Goal: Information Seeking & Learning: Learn about a topic

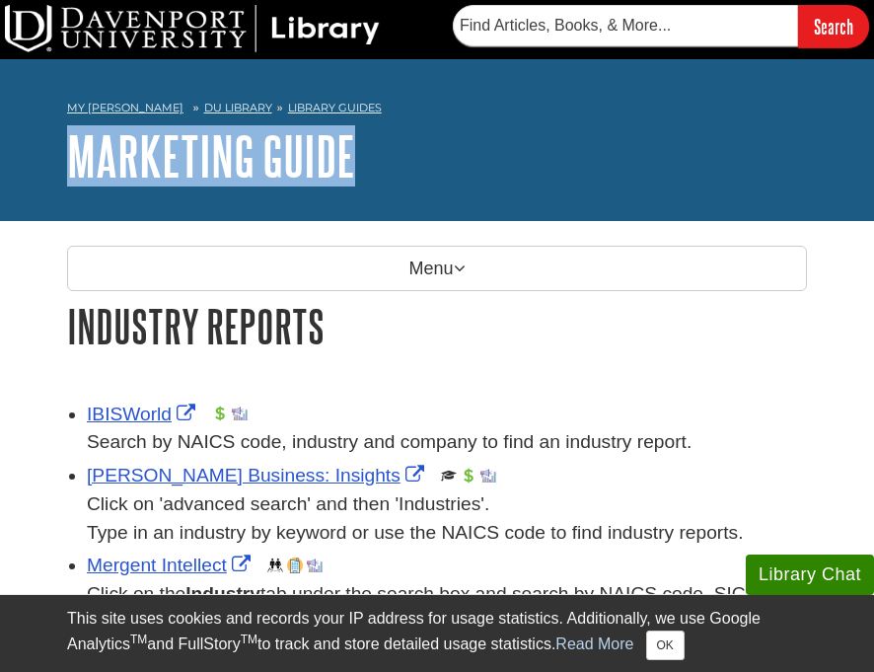
drag, startPoint x: 872, startPoint y: 98, endPoint x: 873, endPoint y: 125, distance: 27.6
click at [867, 141] on div "My [PERSON_NAME] DU Library Library Guides Marketing Guide Industry Reports Sea…" at bounding box center [437, 140] width 874 height 162
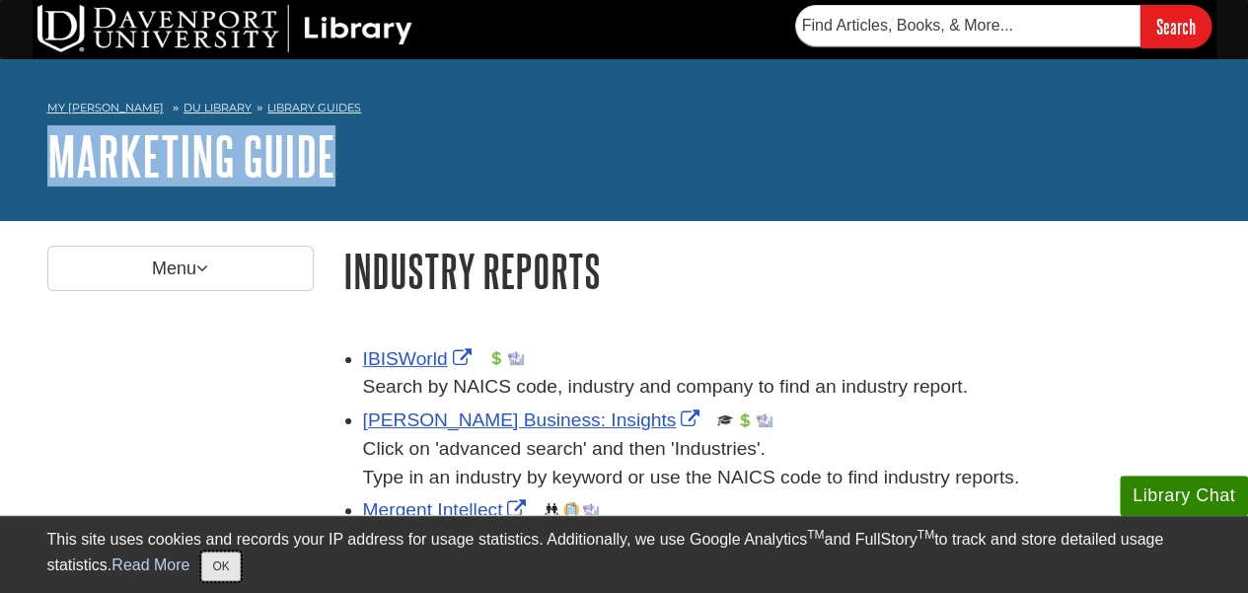
click at [219, 574] on button "OK" at bounding box center [220, 566] width 38 height 30
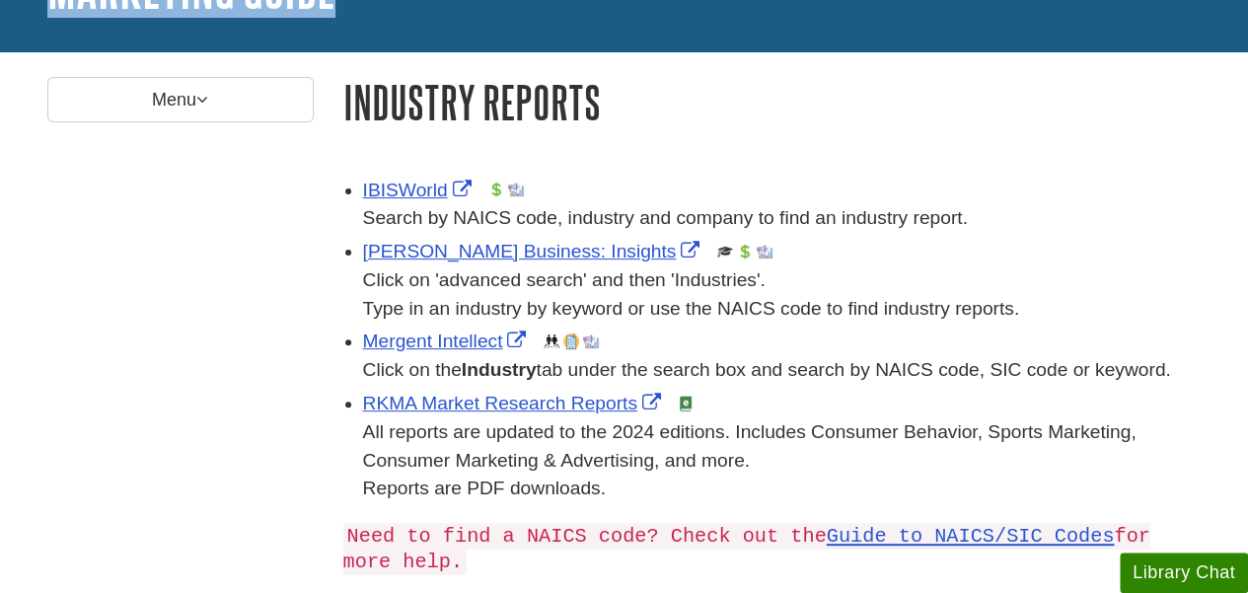
scroll to position [173, 0]
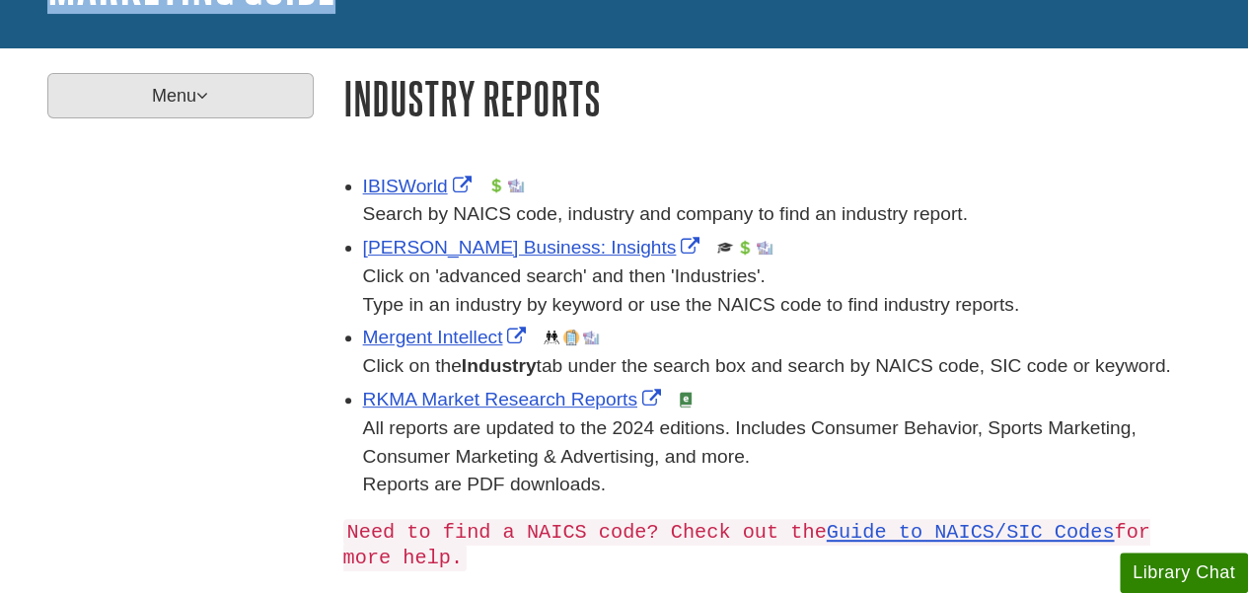
click at [180, 97] on p "Menu" at bounding box center [180, 95] width 266 height 45
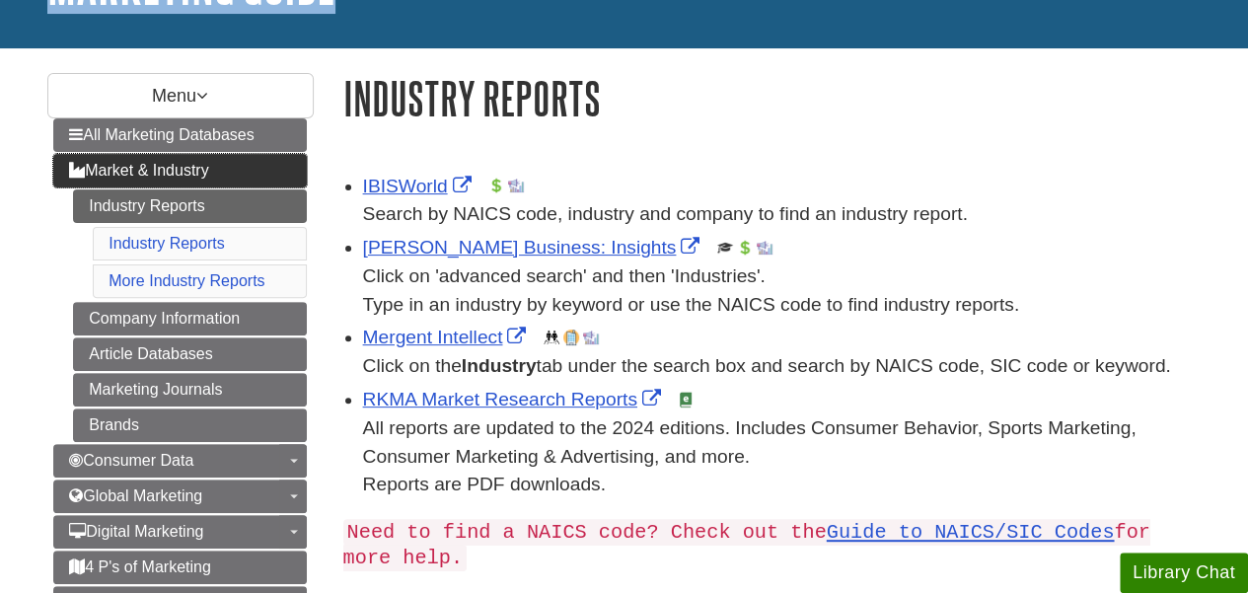
click at [206, 167] on span "Market & Industry" at bounding box center [138, 170] width 139 height 17
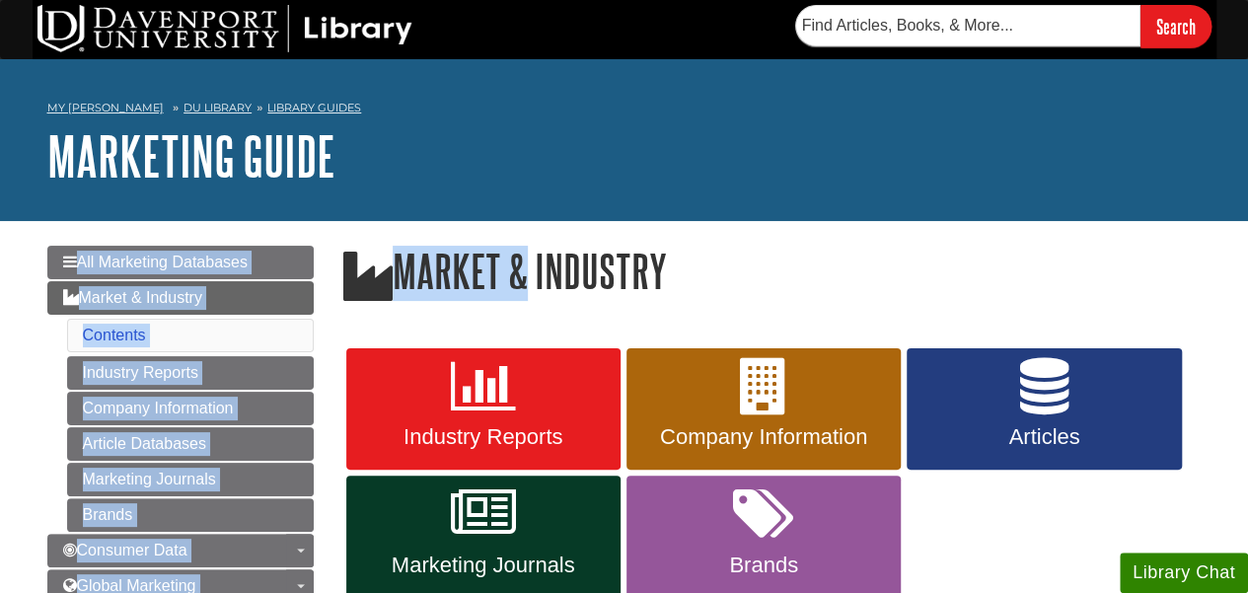
drag, startPoint x: 562, startPoint y: 238, endPoint x: 657, endPoint y: 228, distance: 95.2
click at [248, 342] on li "Contents" at bounding box center [190, 336] width 247 height 34
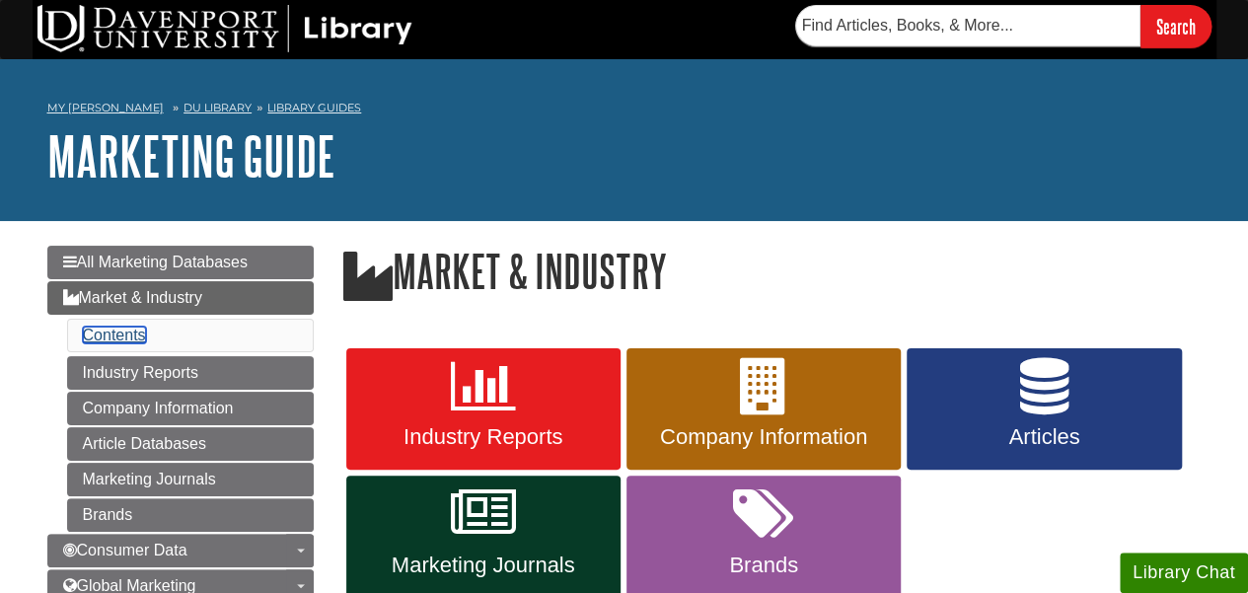
click at [119, 329] on link "Contents" at bounding box center [114, 334] width 63 height 17
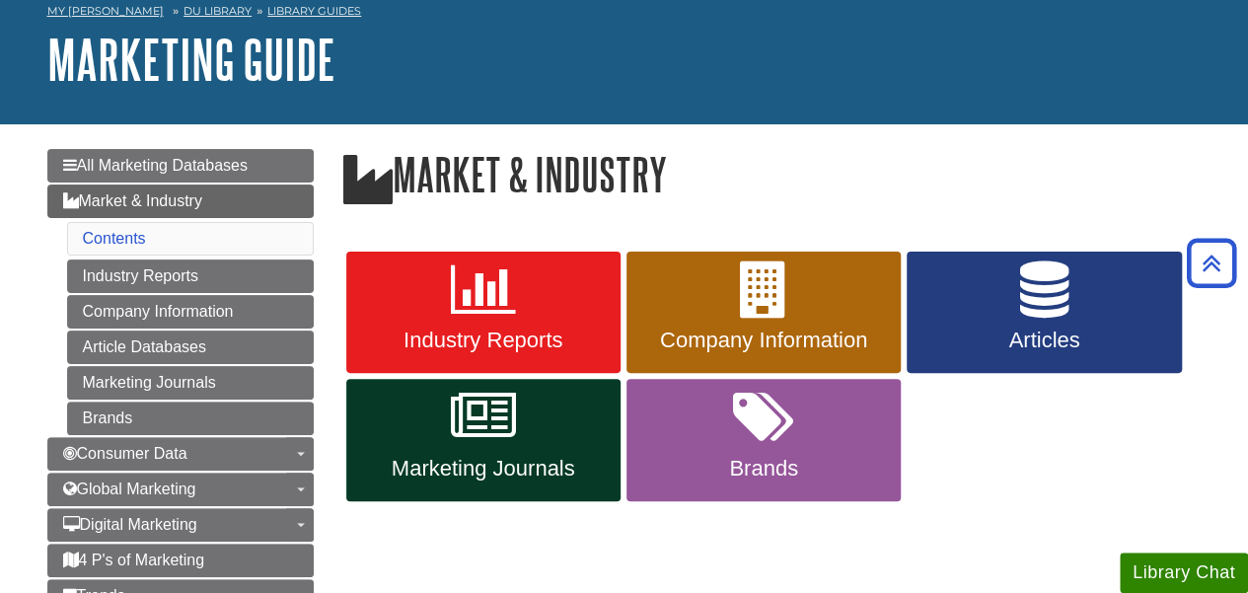
scroll to position [95, 0]
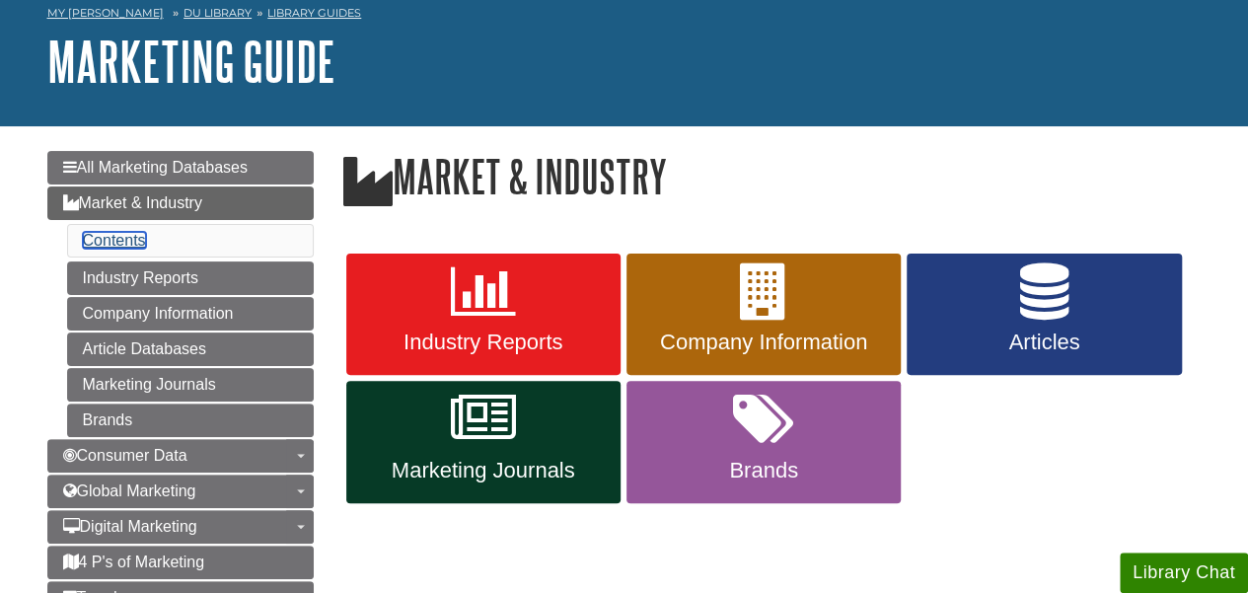
click at [128, 240] on link "Contents" at bounding box center [114, 240] width 63 height 17
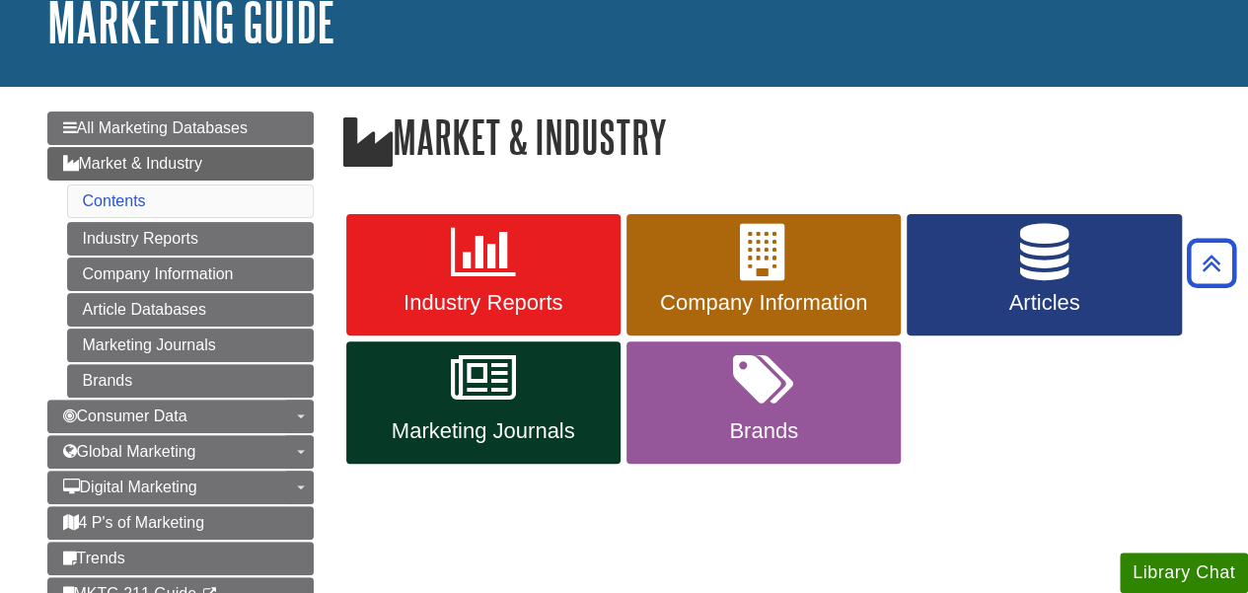
scroll to position [125, 0]
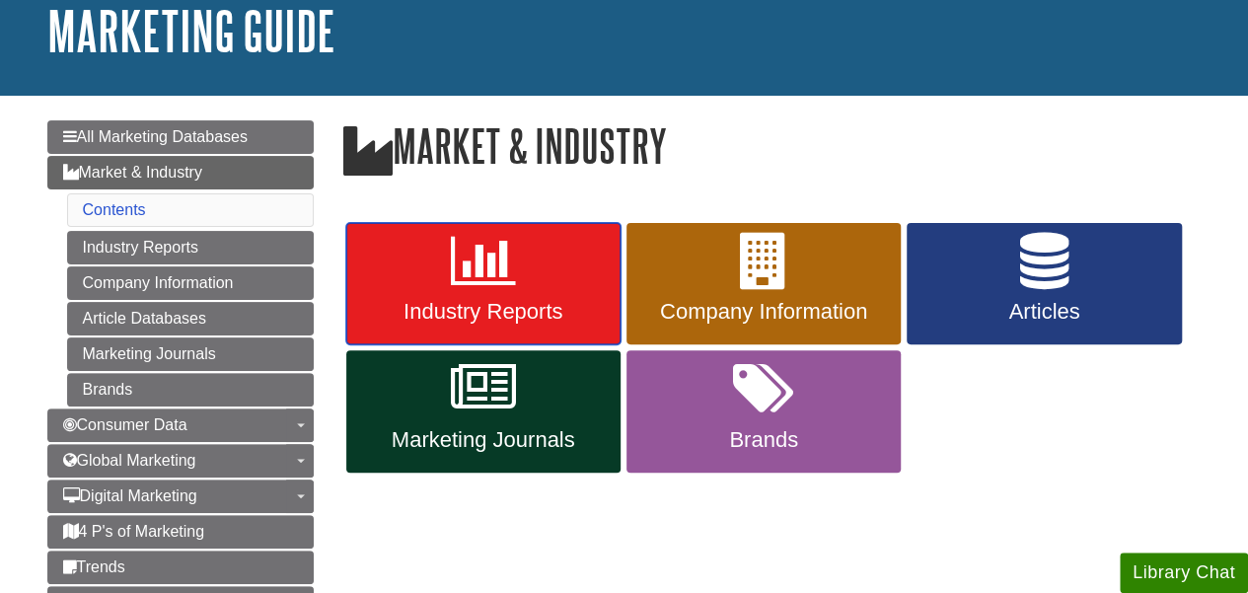
click at [487, 275] on icon at bounding box center [483, 261] width 65 height 57
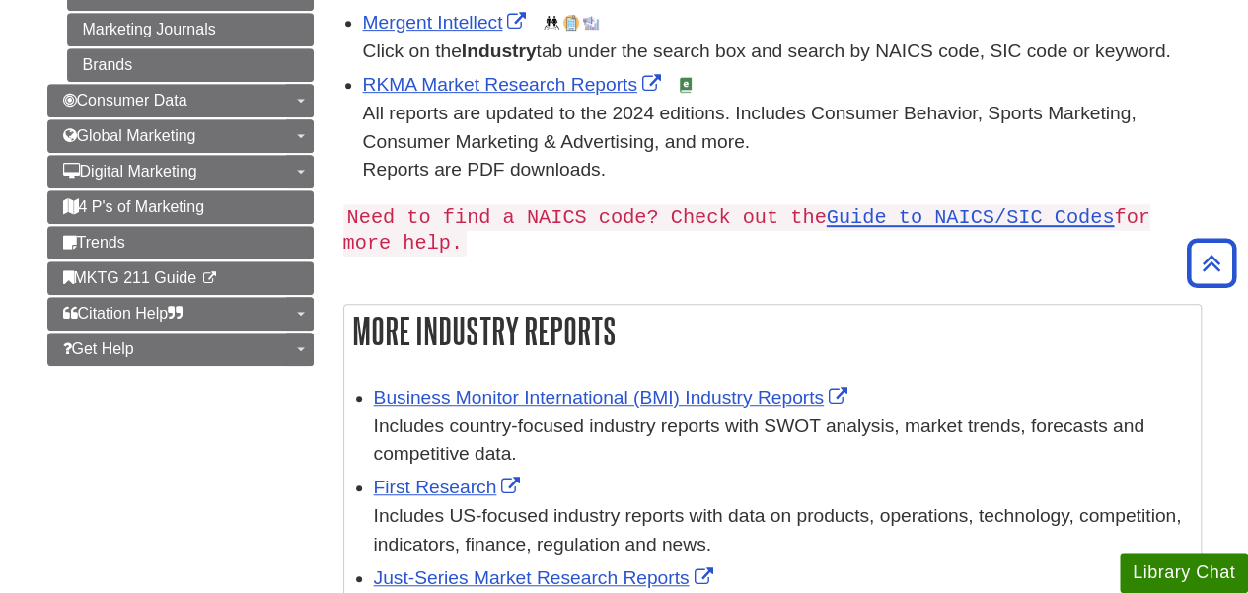
scroll to position [247, 0]
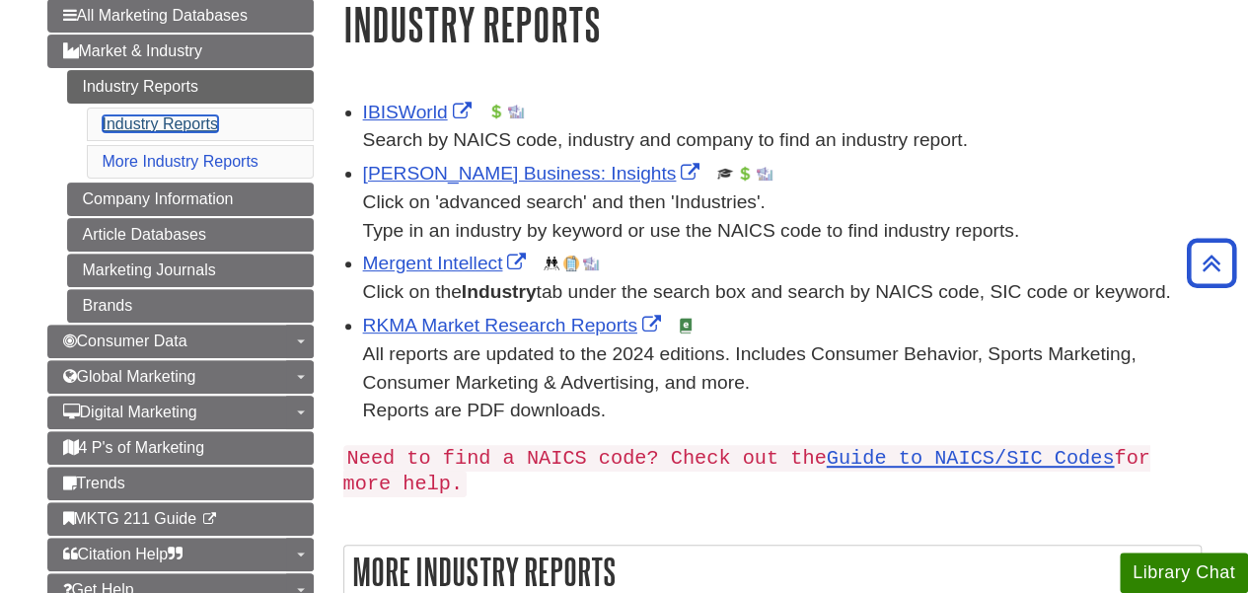
click at [207, 118] on link "Industry Reports" at bounding box center [160, 123] width 115 height 17
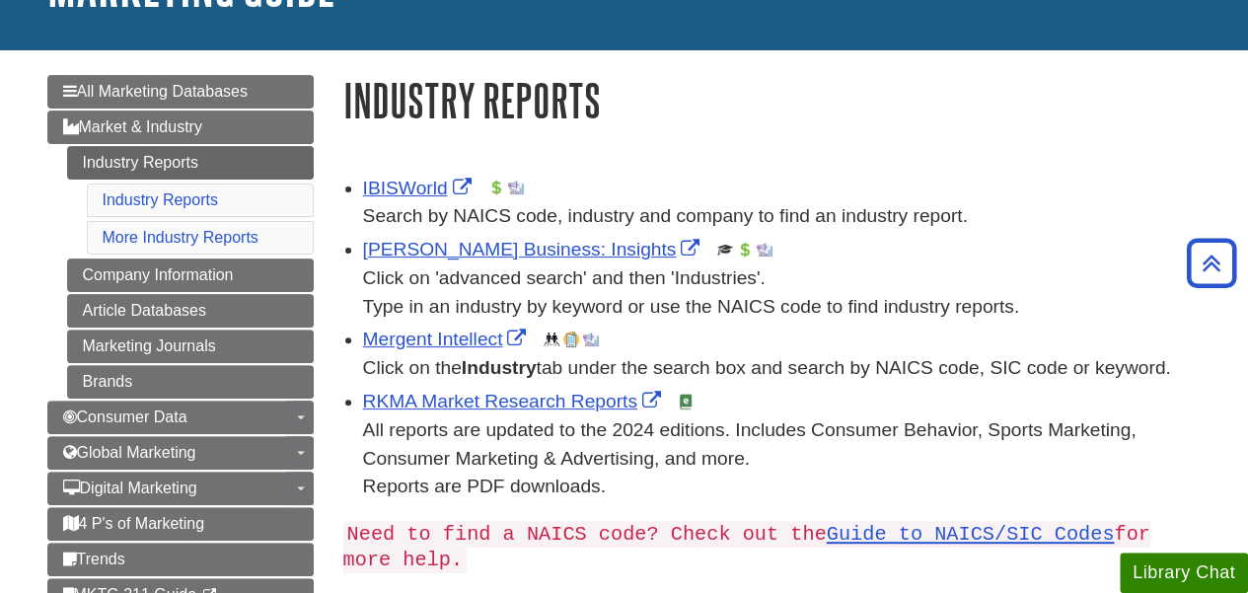
scroll to position [169, 0]
